Goal: Find specific page/section: Find specific page/section

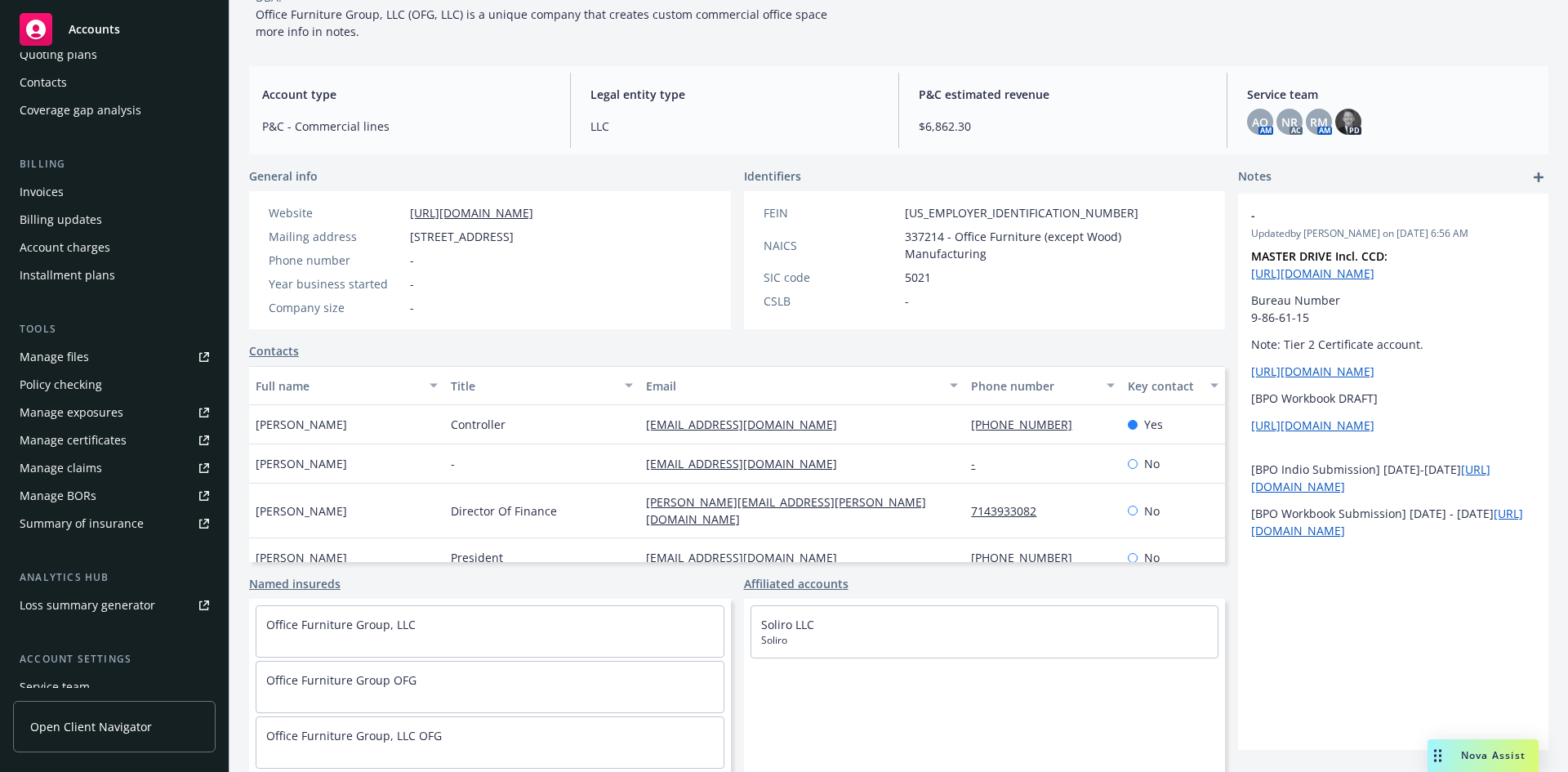
scroll to position [293, 0]
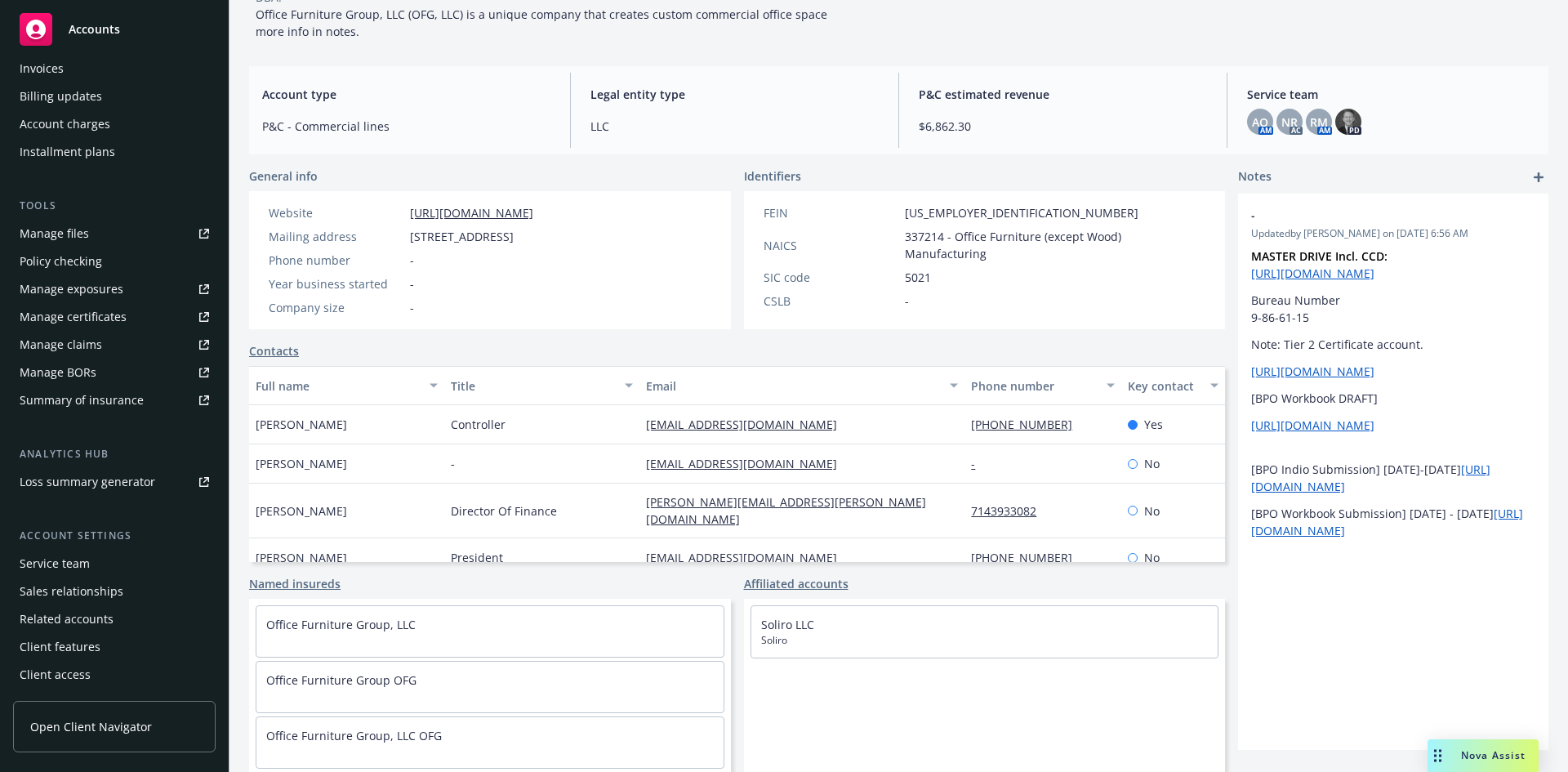
click at [47, 564] on div "Service team" at bounding box center [54, 563] width 70 height 26
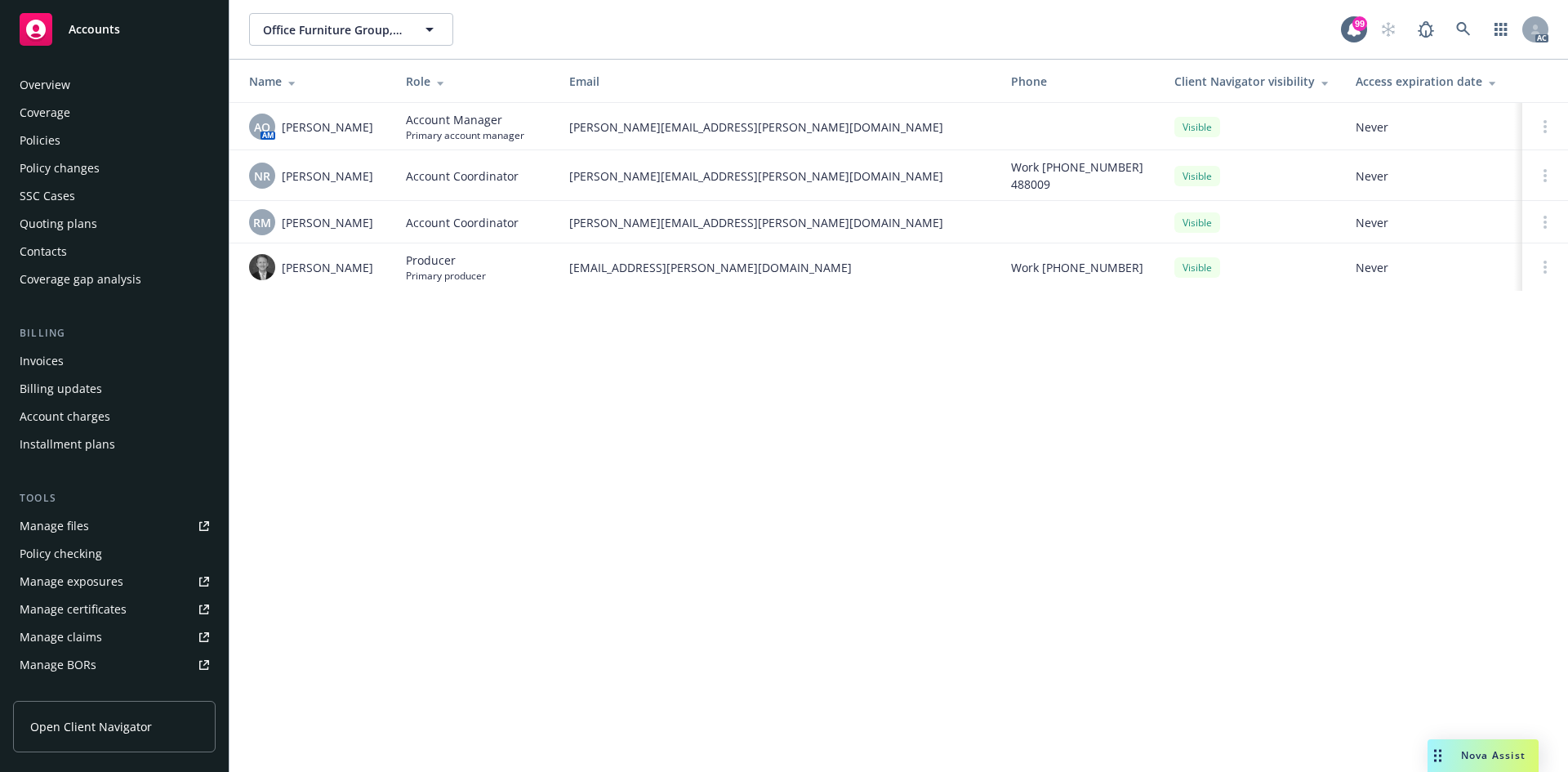
click at [45, 140] on div "Policies" at bounding box center [40, 140] width 41 height 26
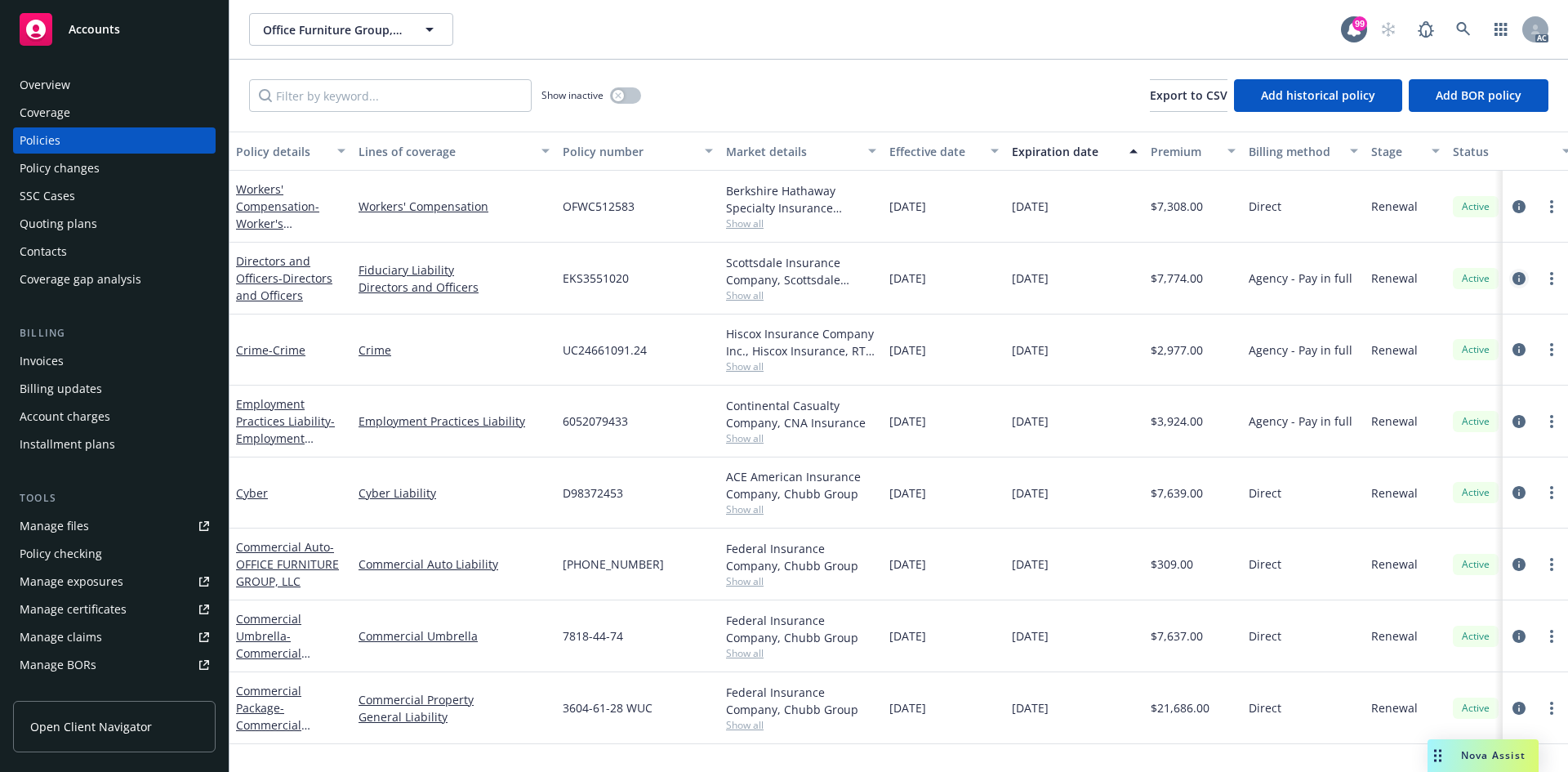
click at [1518, 284] on icon "circleInformation" at bounding box center [1518, 278] width 13 height 13
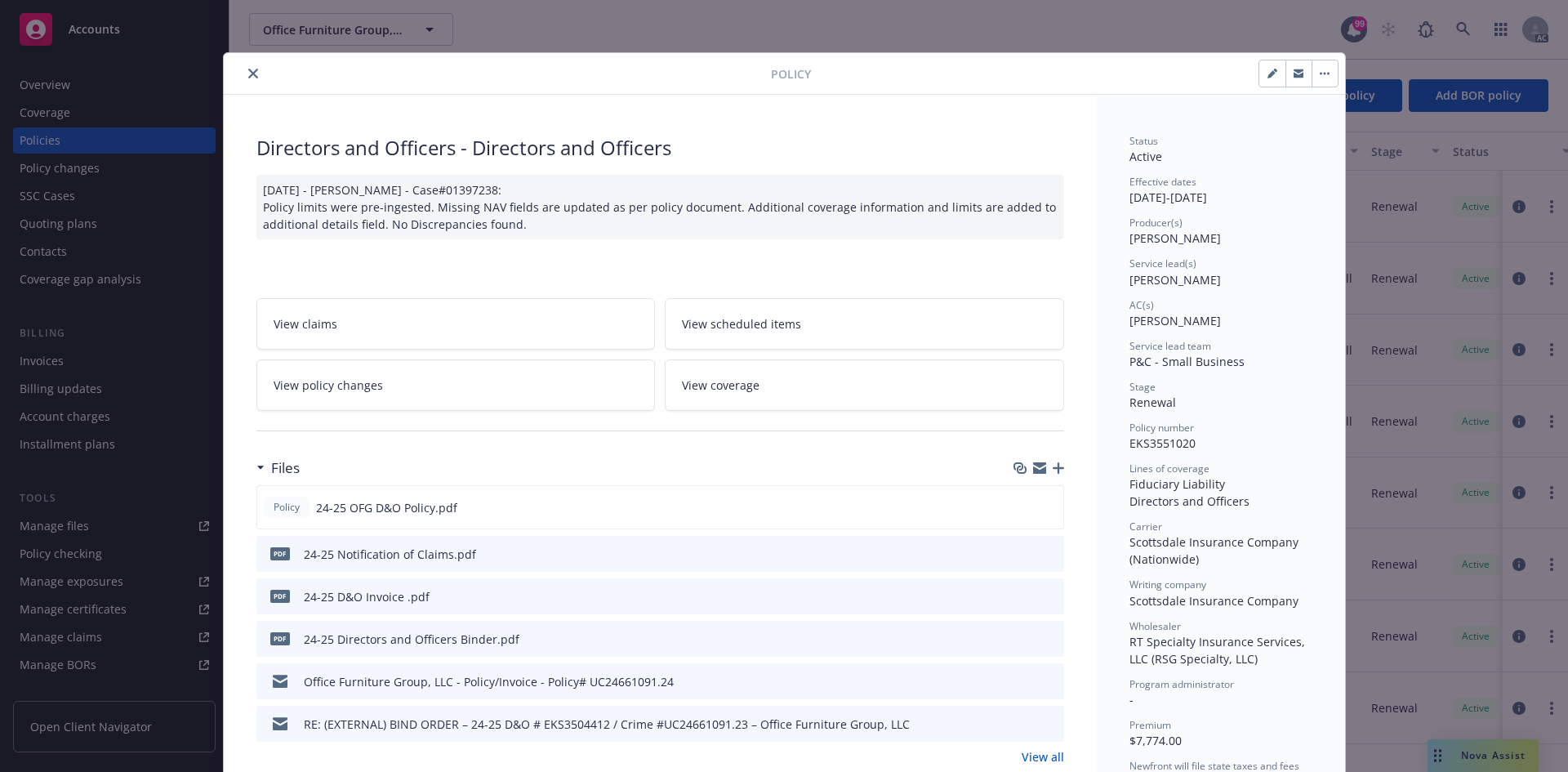
scroll to position [245, 0]
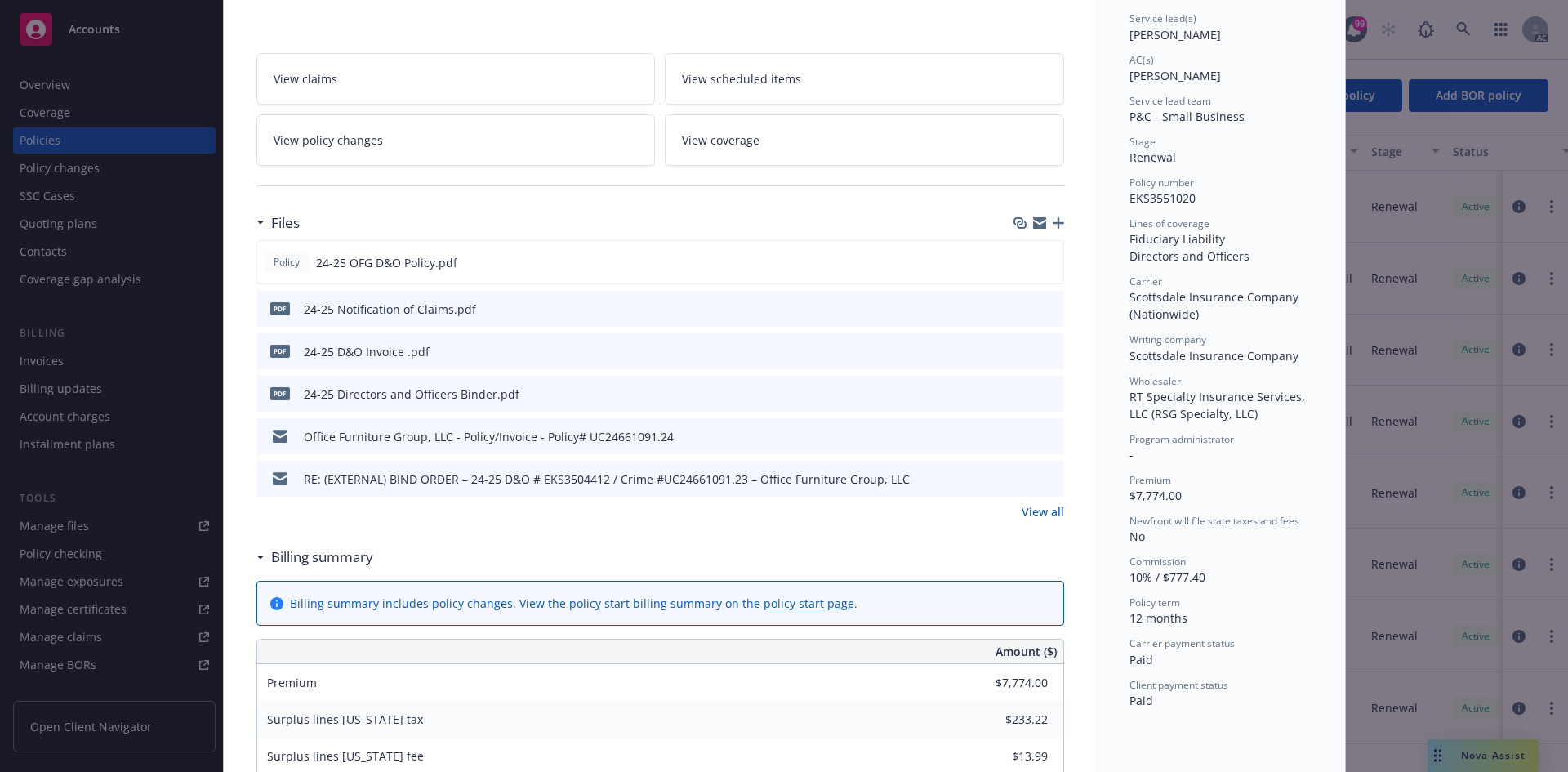
click at [1039, 507] on link "View all" at bounding box center [1043, 511] width 43 height 17
